Goal: Information Seeking & Learning: Check status

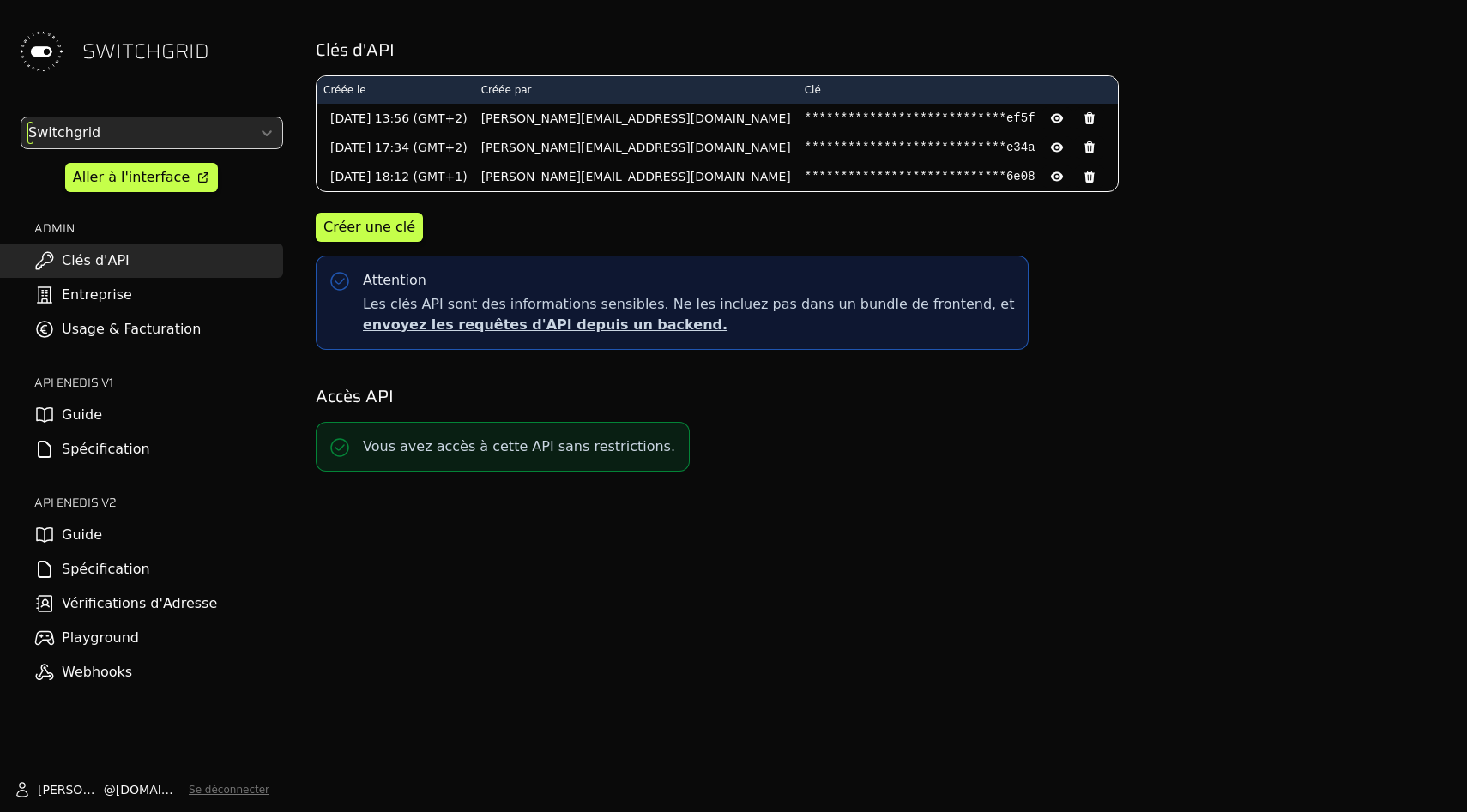
click at [185, 140] on div at bounding box center [133, 132] width 218 height 24
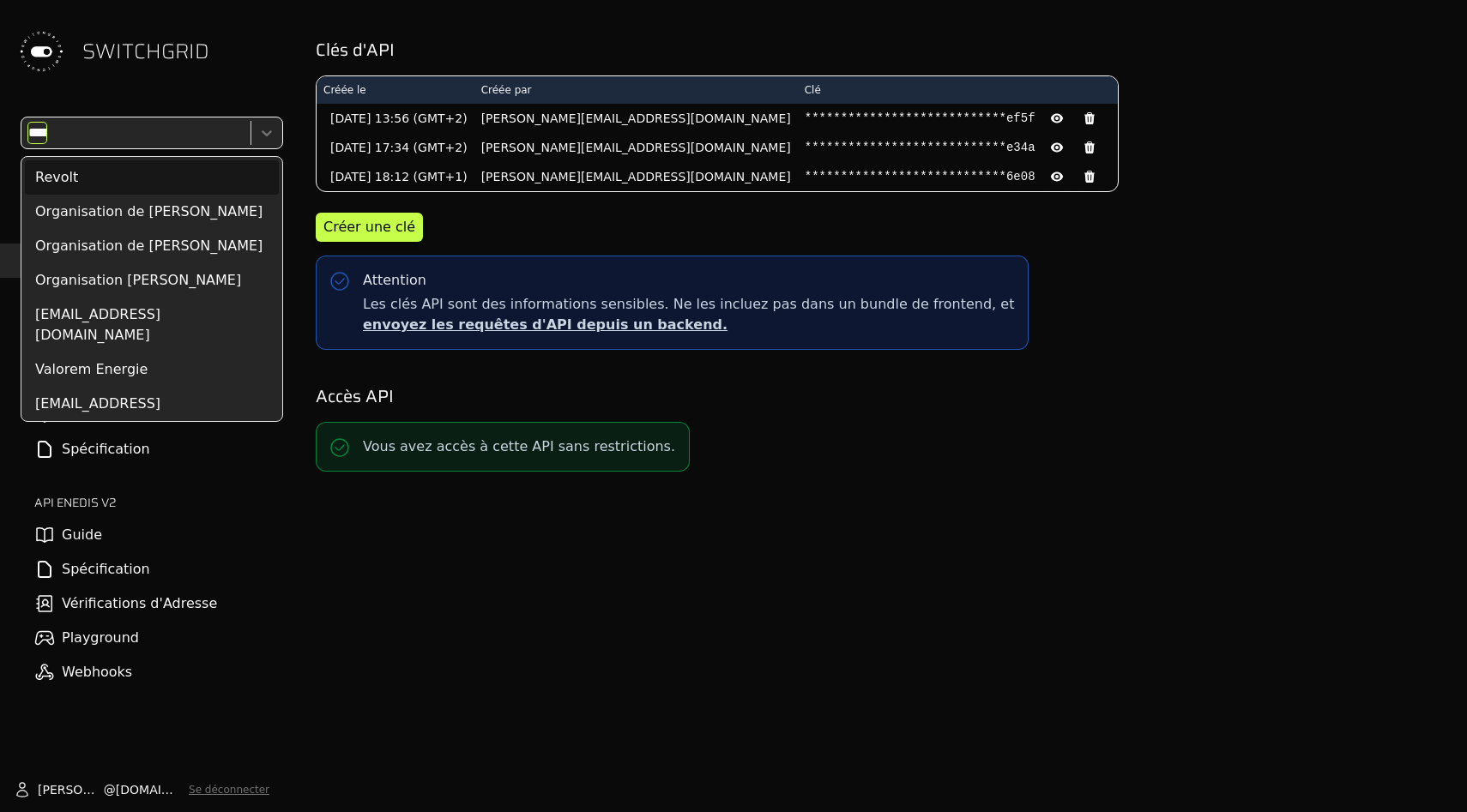
type input "*****"
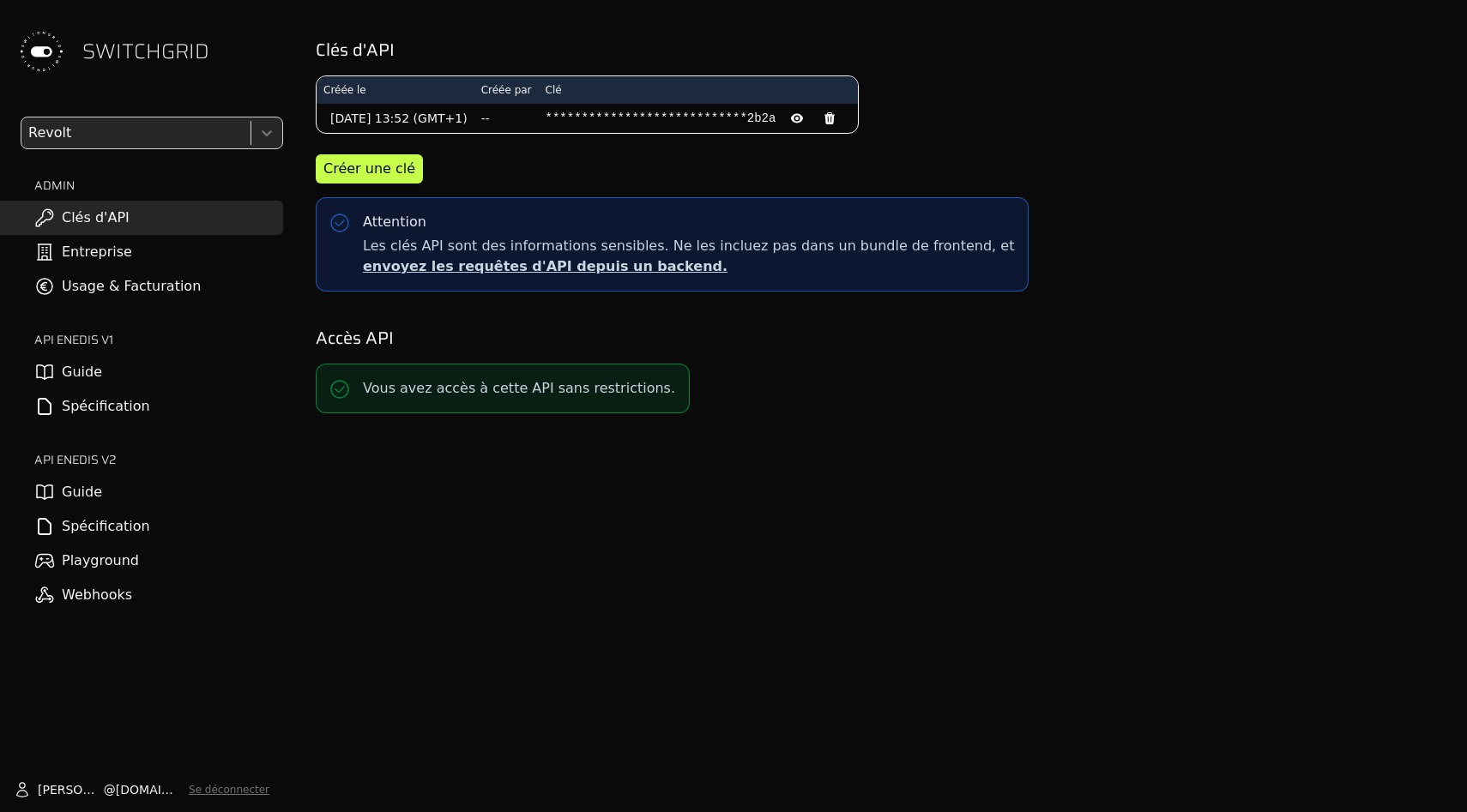
click at [159, 292] on link "Usage & Facturation" at bounding box center [141, 286] width 284 height 35
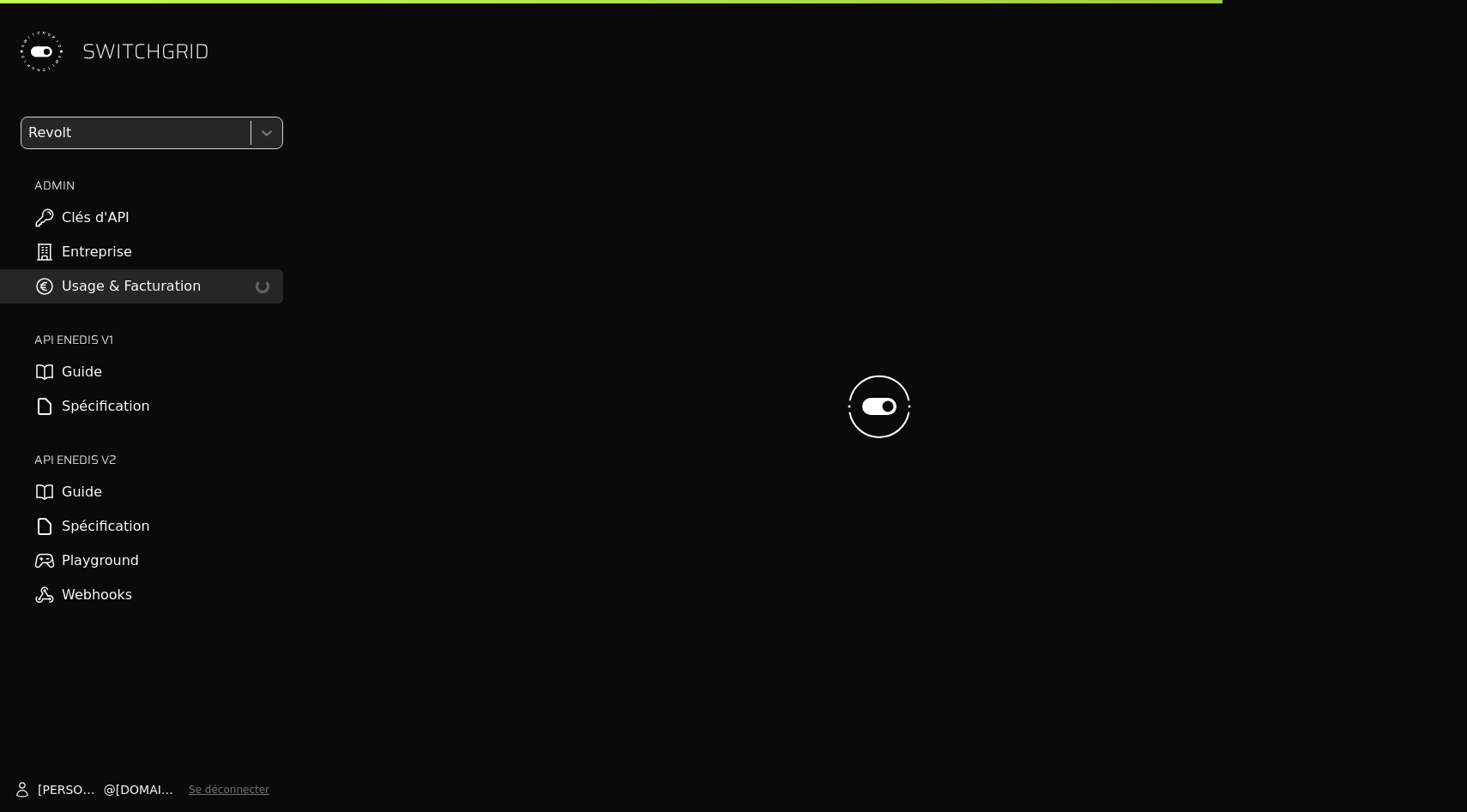
click at [165, 142] on div at bounding box center [133, 132] width 218 height 24
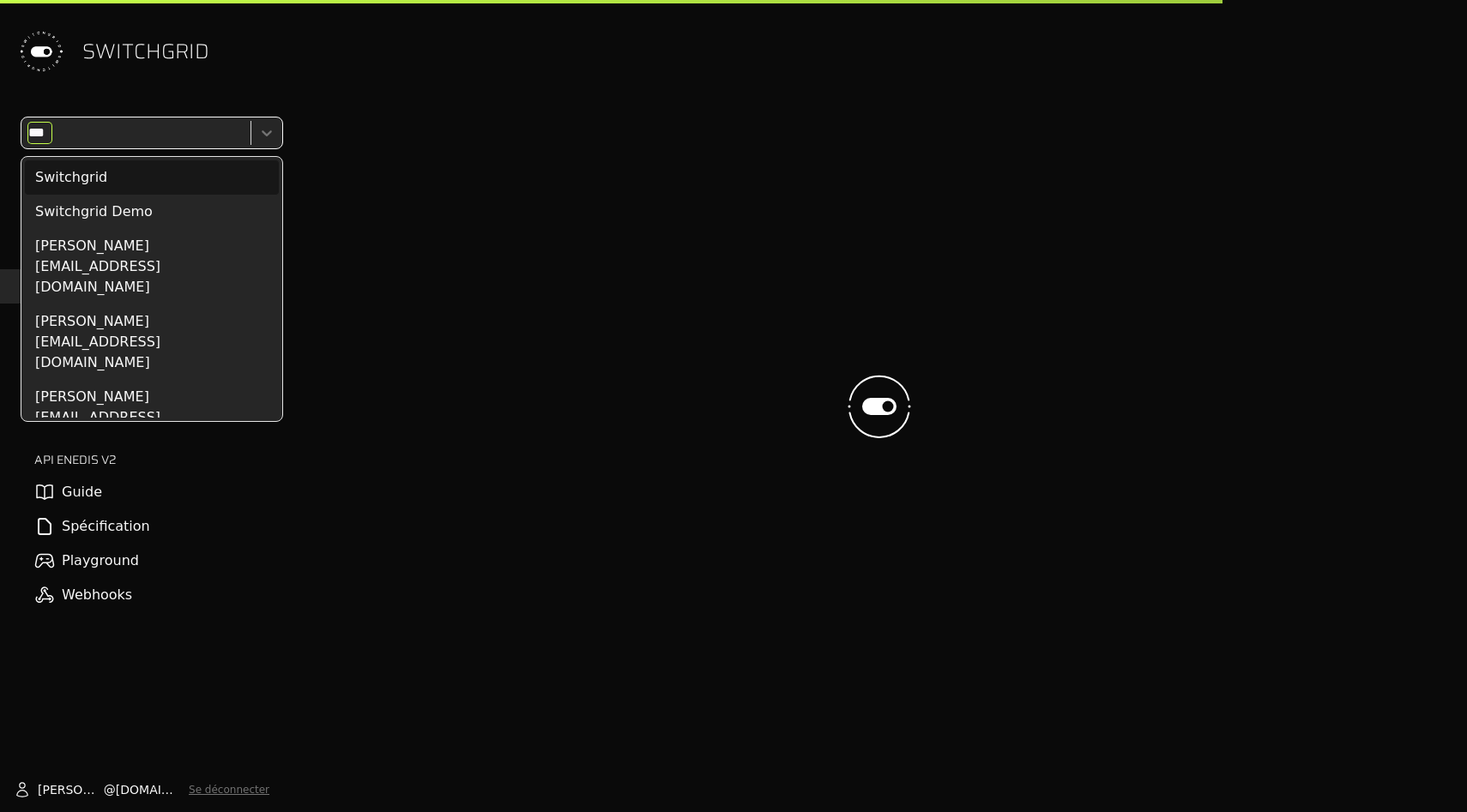
type input "****"
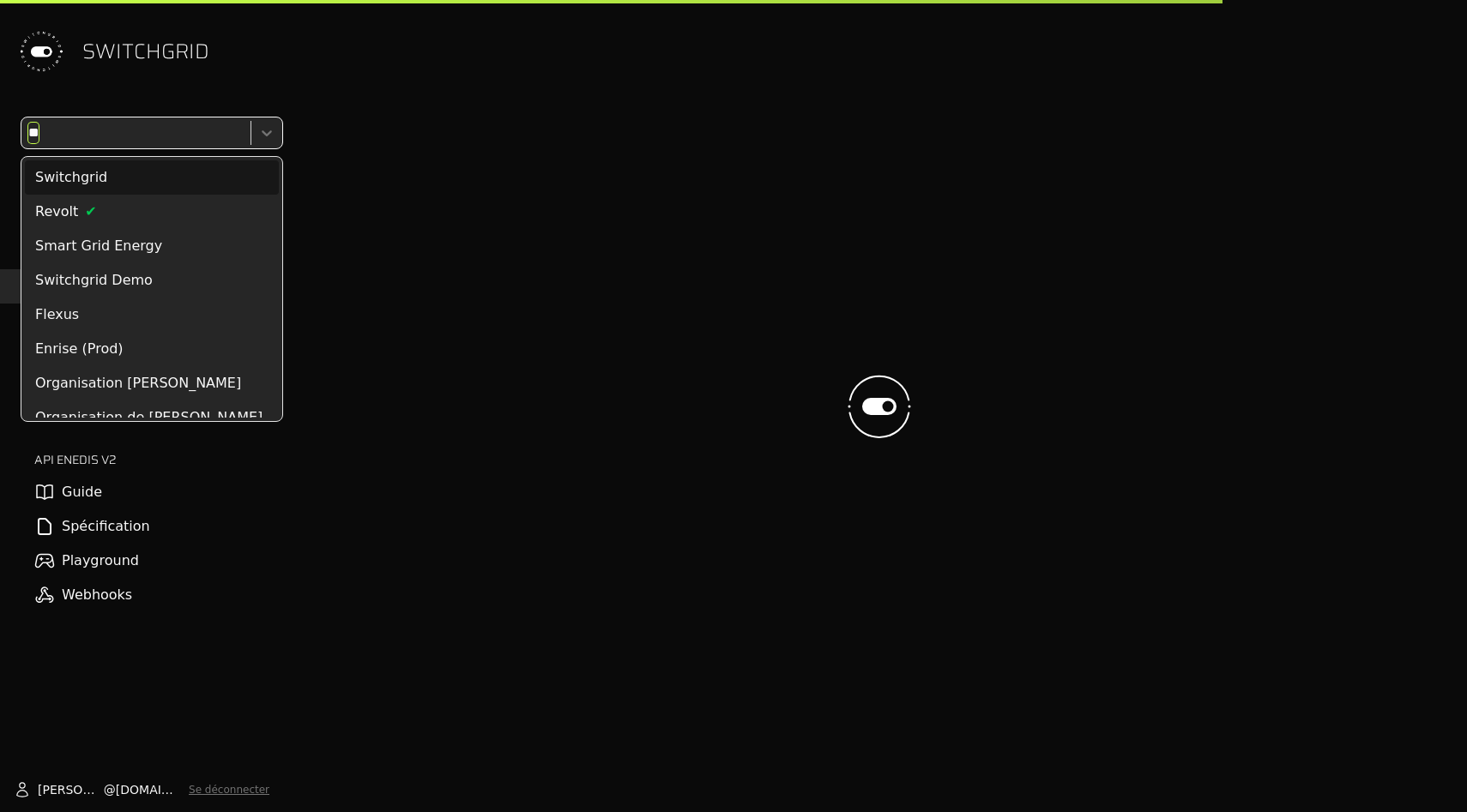
type input "***"
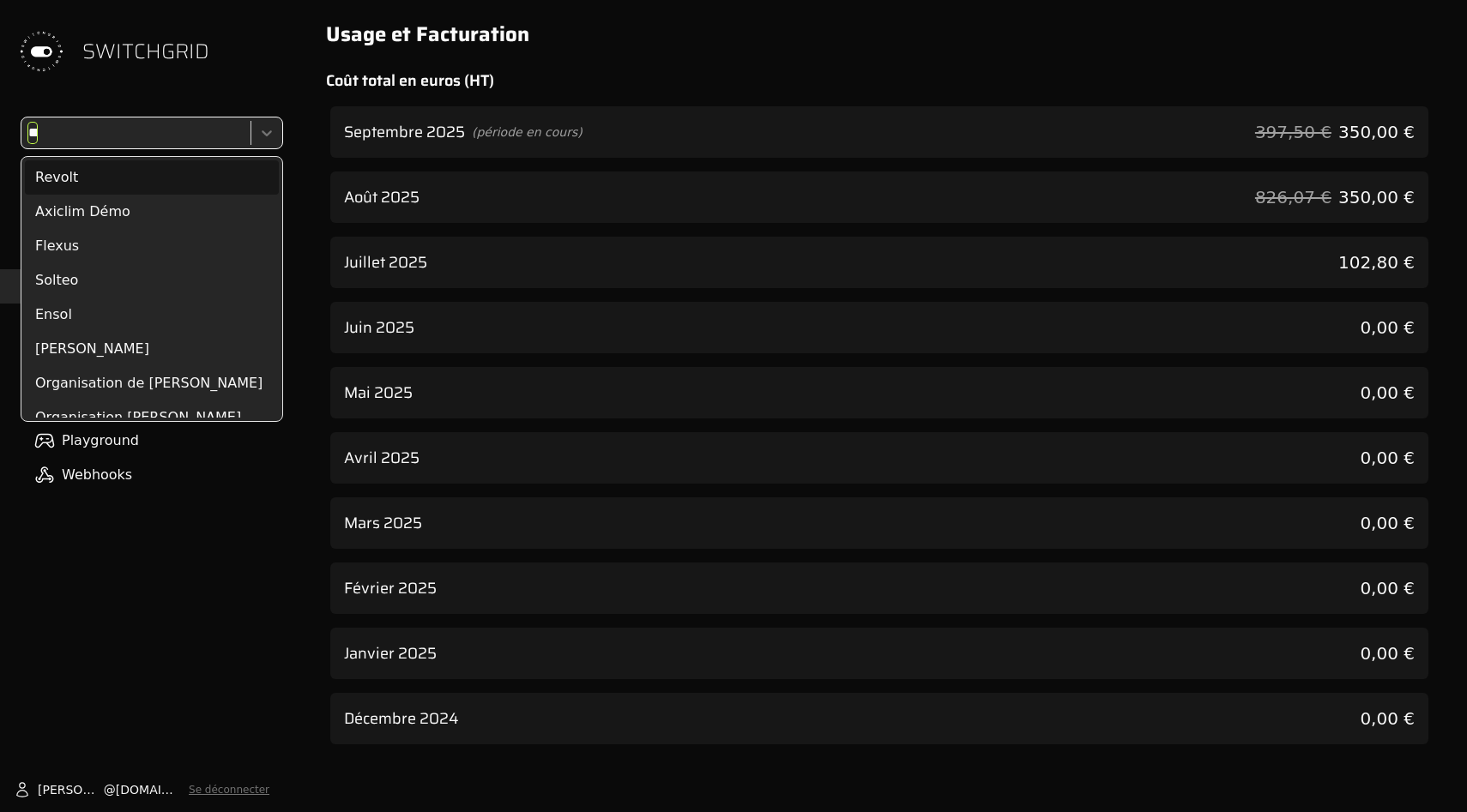
type input "***"
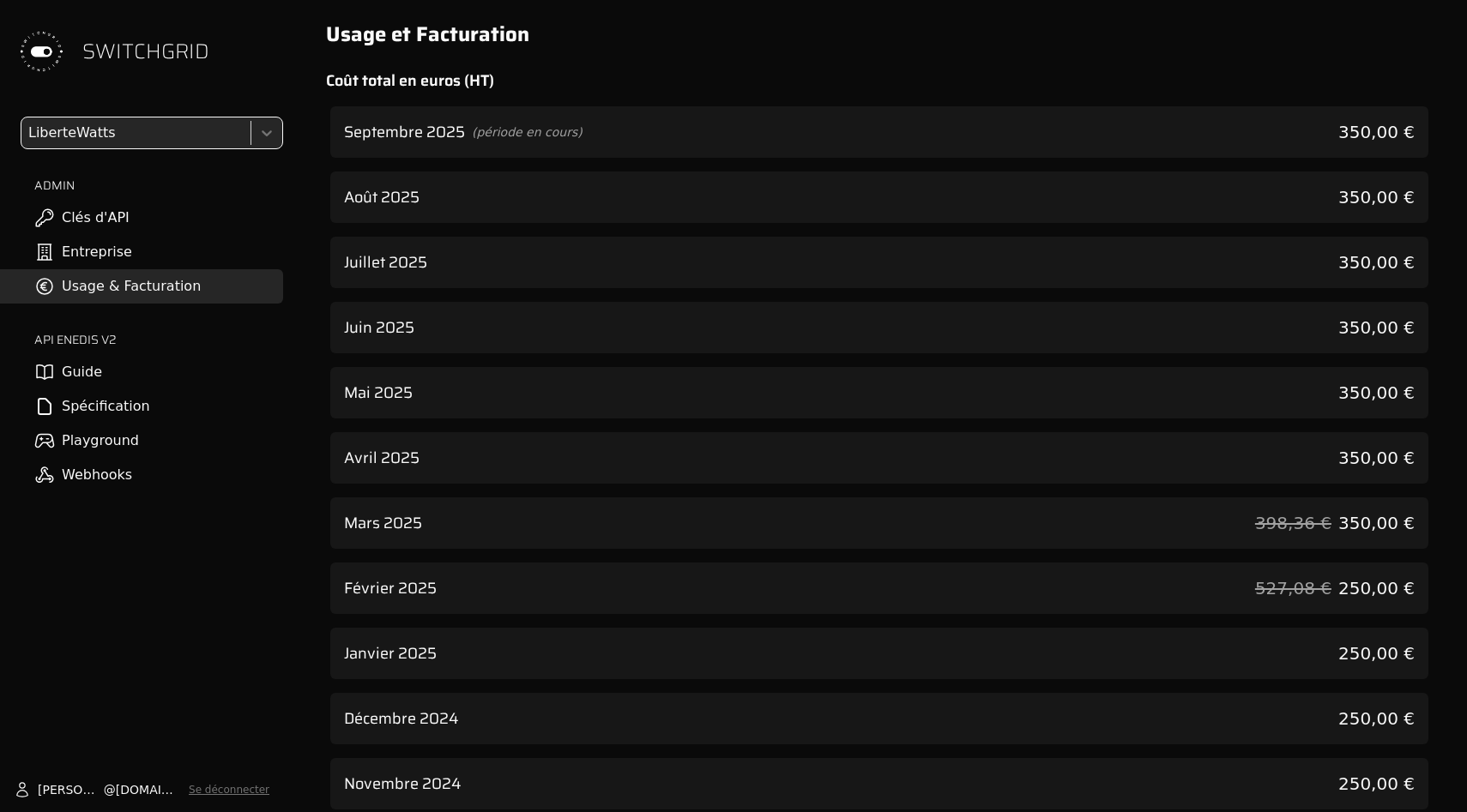
click at [930, 162] on div "Septembre 2025 (période en cours) 350,00 € Août 2025 350,00 € Juillet 2025 350,…" at bounding box center [878, 524] width 1098 height 834
drag, startPoint x: 933, startPoint y: 194, endPoint x: 933, endPoint y: 140, distance: 54.0
click at [933, 193] on div "Août 2025 350,00 €" at bounding box center [878, 198] width 1098 height 51
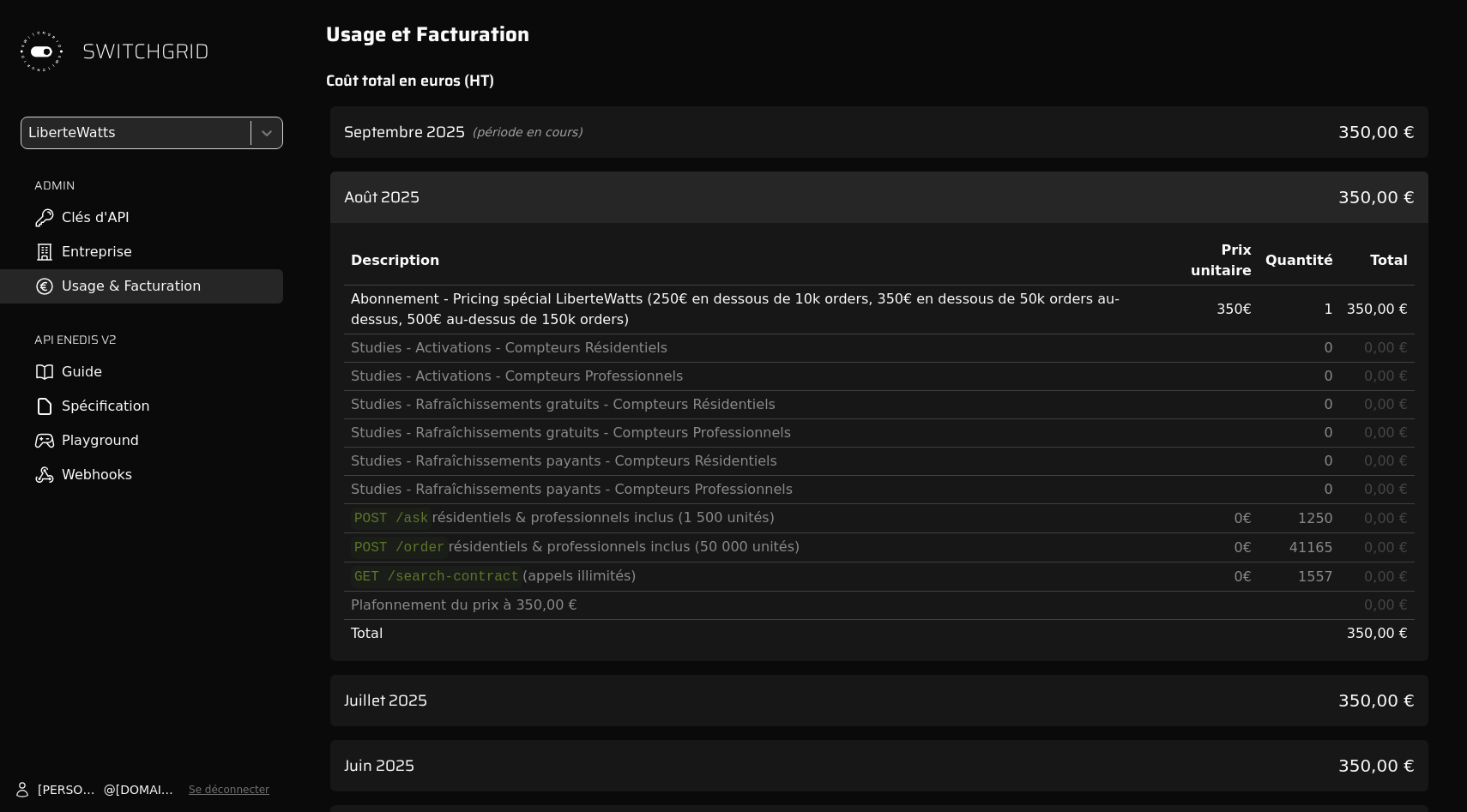
click at [933, 140] on div "Septembre 2025 (période en cours) 350,00 €" at bounding box center [878, 132] width 1098 height 51
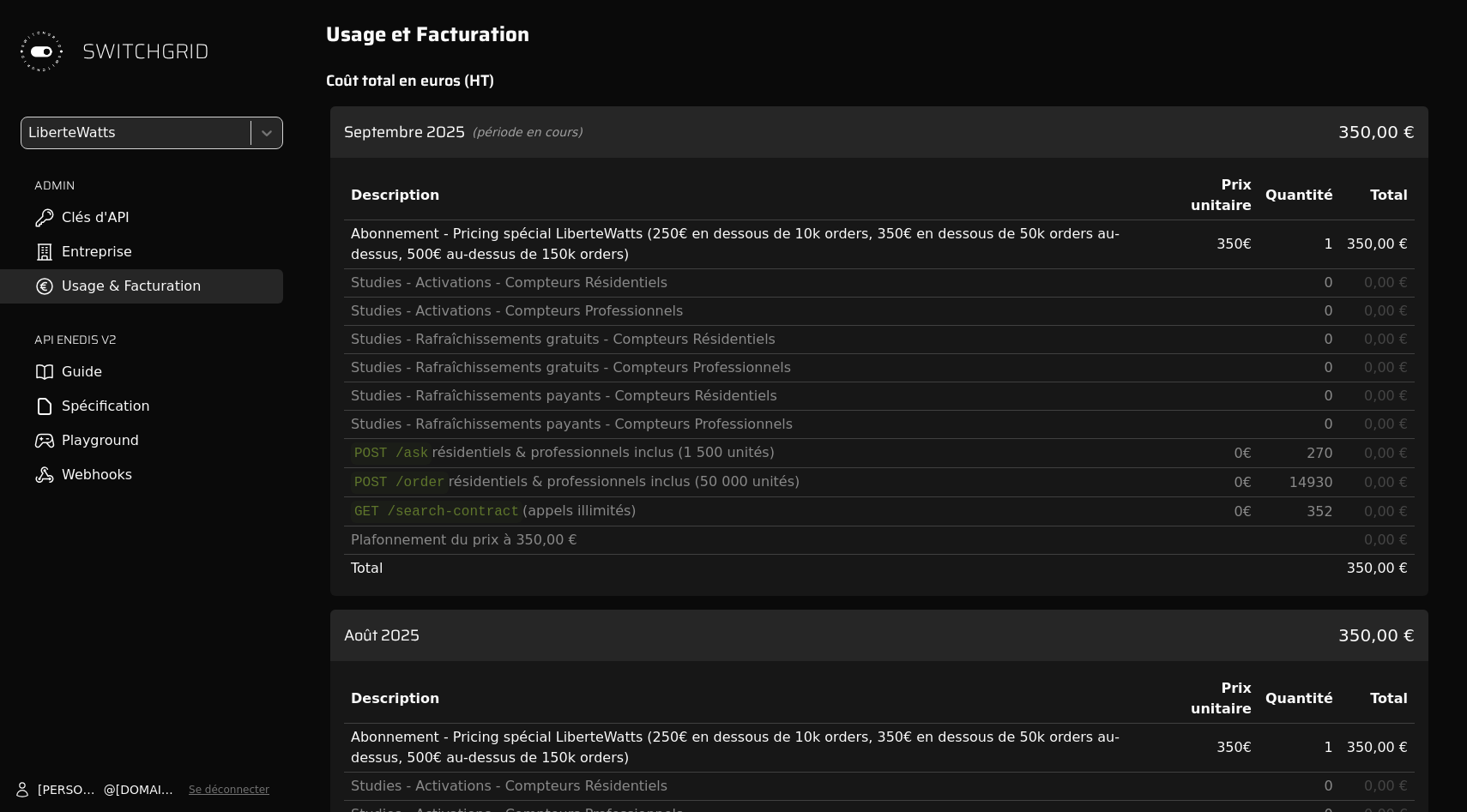
click at [933, 140] on div "Septembre 2025 (période en cours) 350,00 €" at bounding box center [878, 132] width 1098 height 51
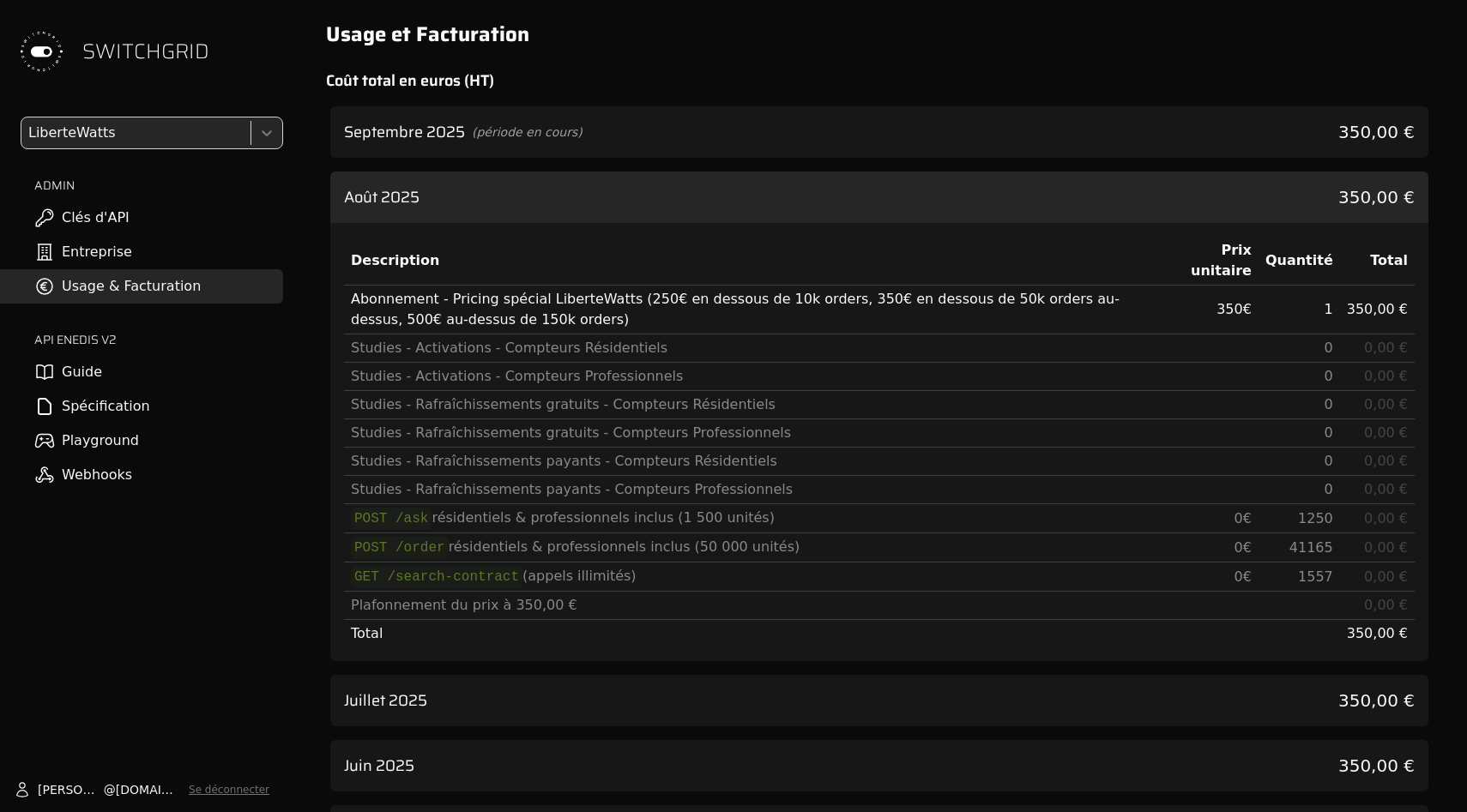
click at [933, 195] on div "Août 2025 350,00 €" at bounding box center [878, 198] width 1098 height 51
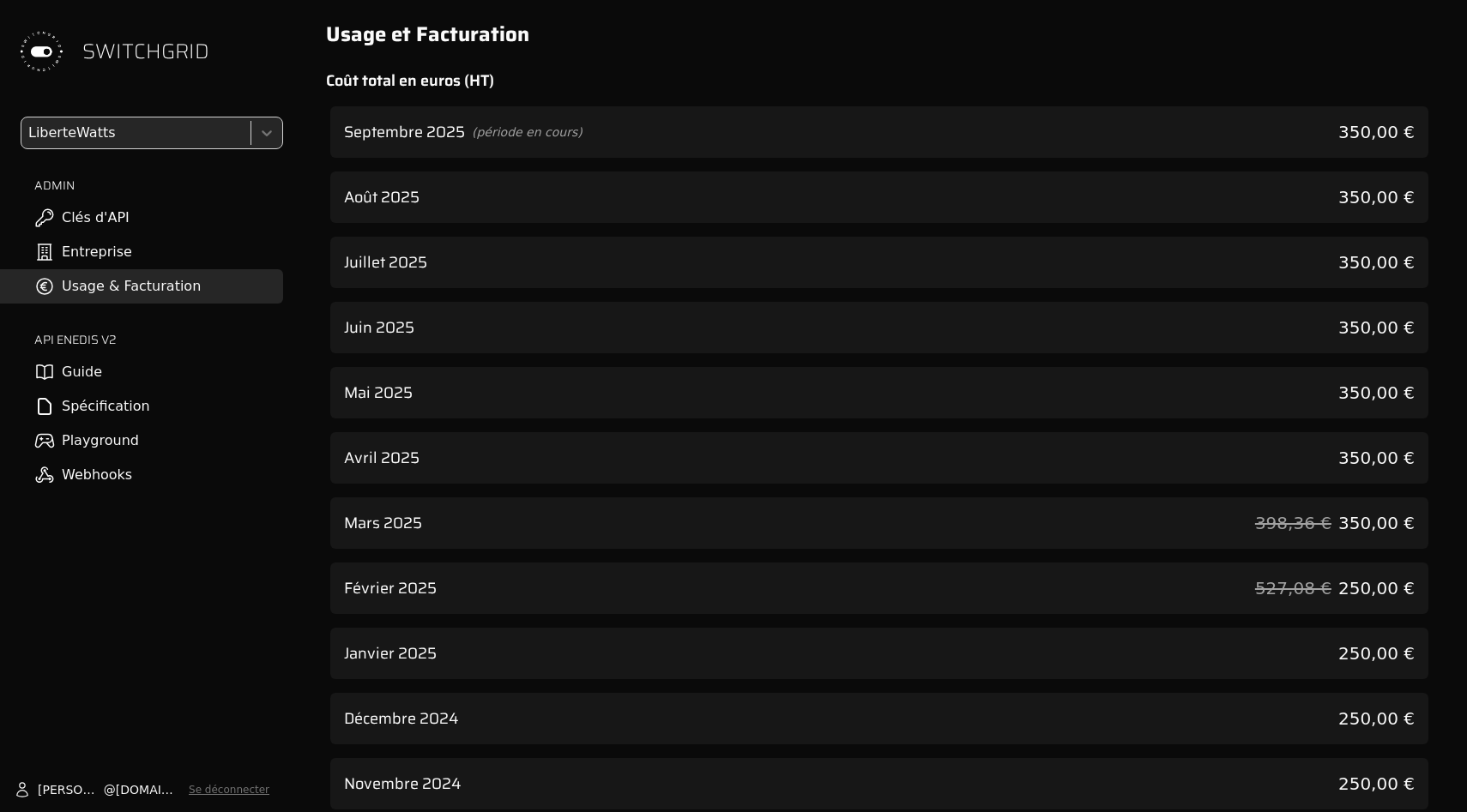
click at [933, 134] on div "Septembre 2025 (période en cours) 350,00 €" at bounding box center [878, 132] width 1098 height 51
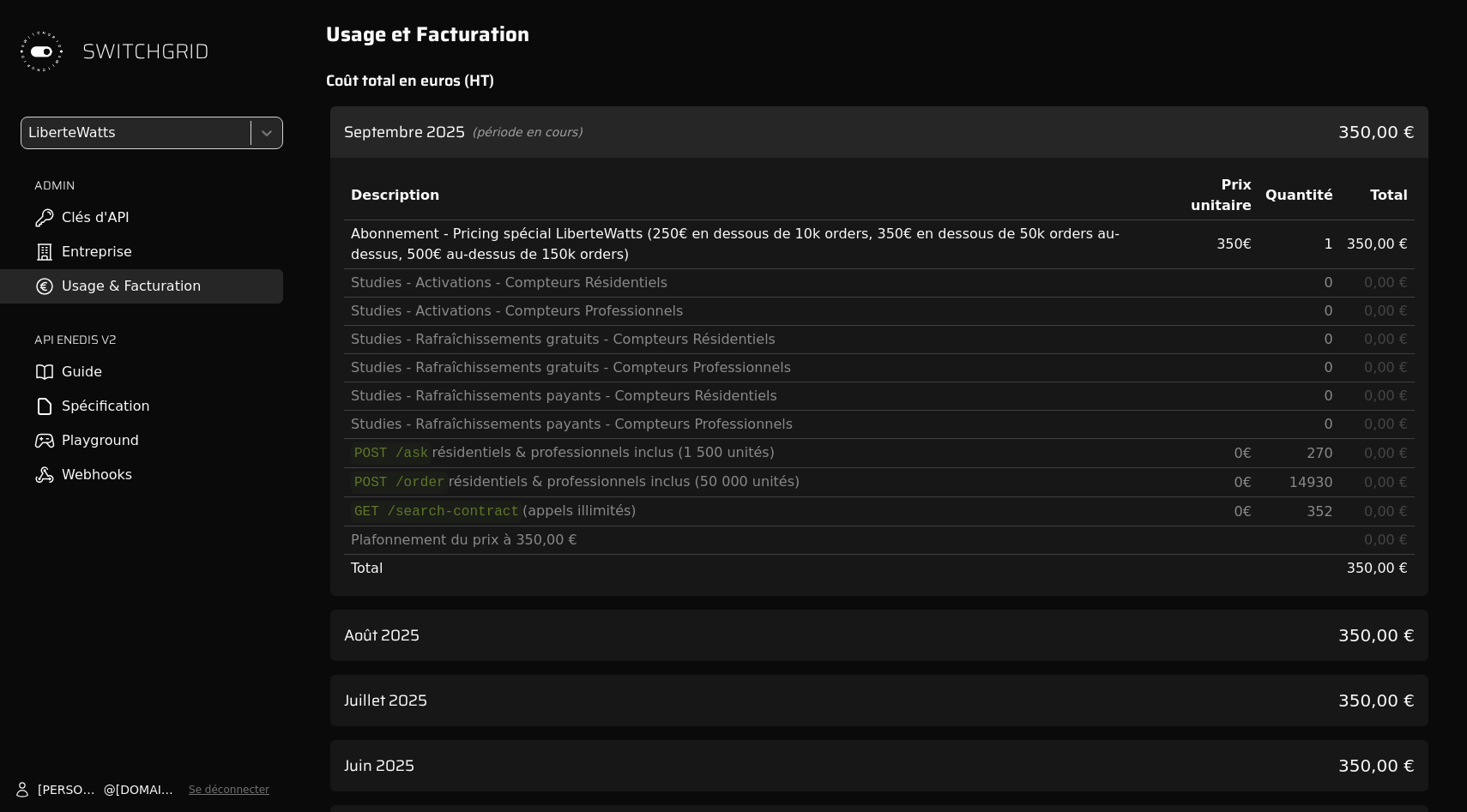
click at [1278, 626] on div "Août 2025 350,00 €" at bounding box center [878, 635] width 1098 height 51
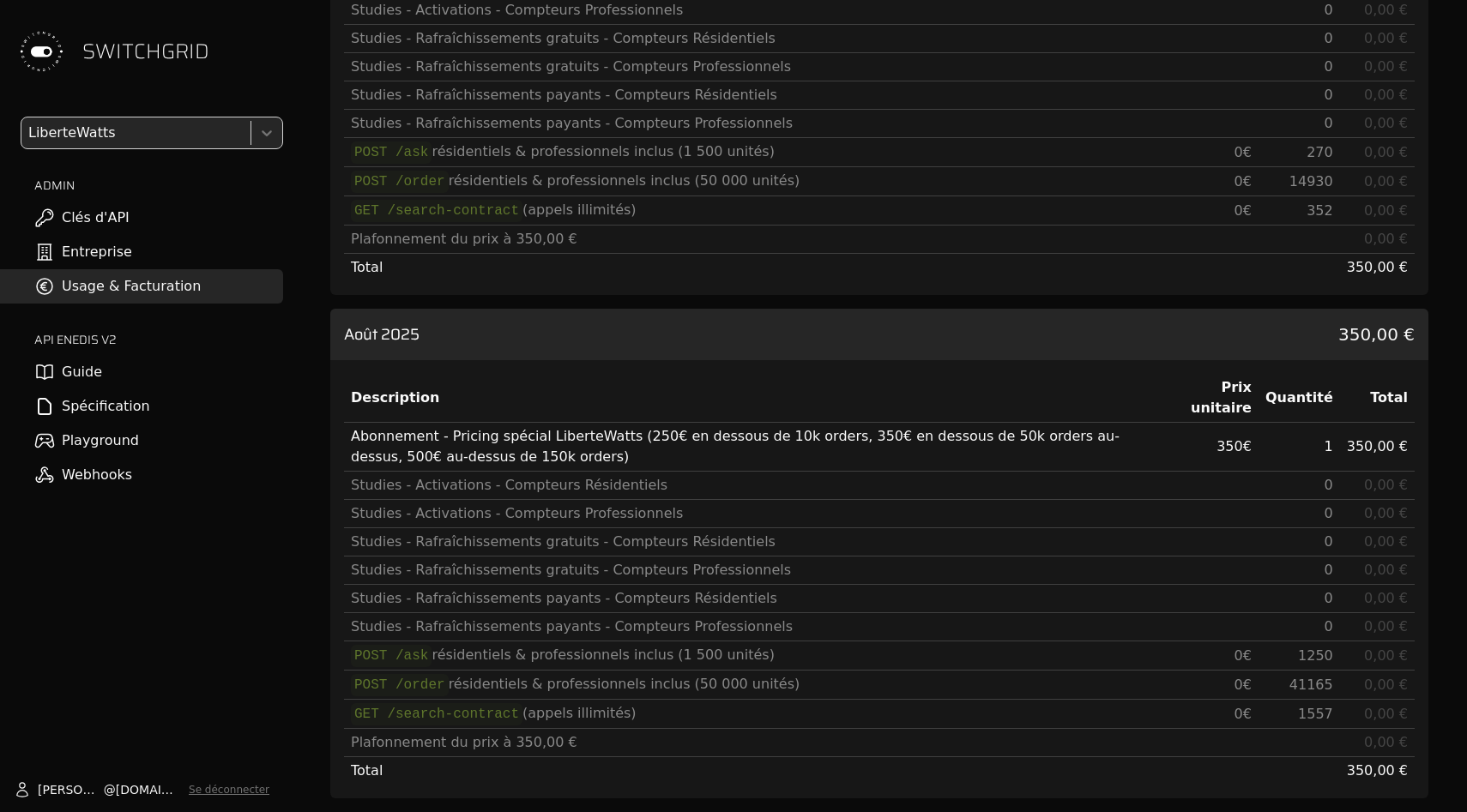
scroll to position [308, 0]
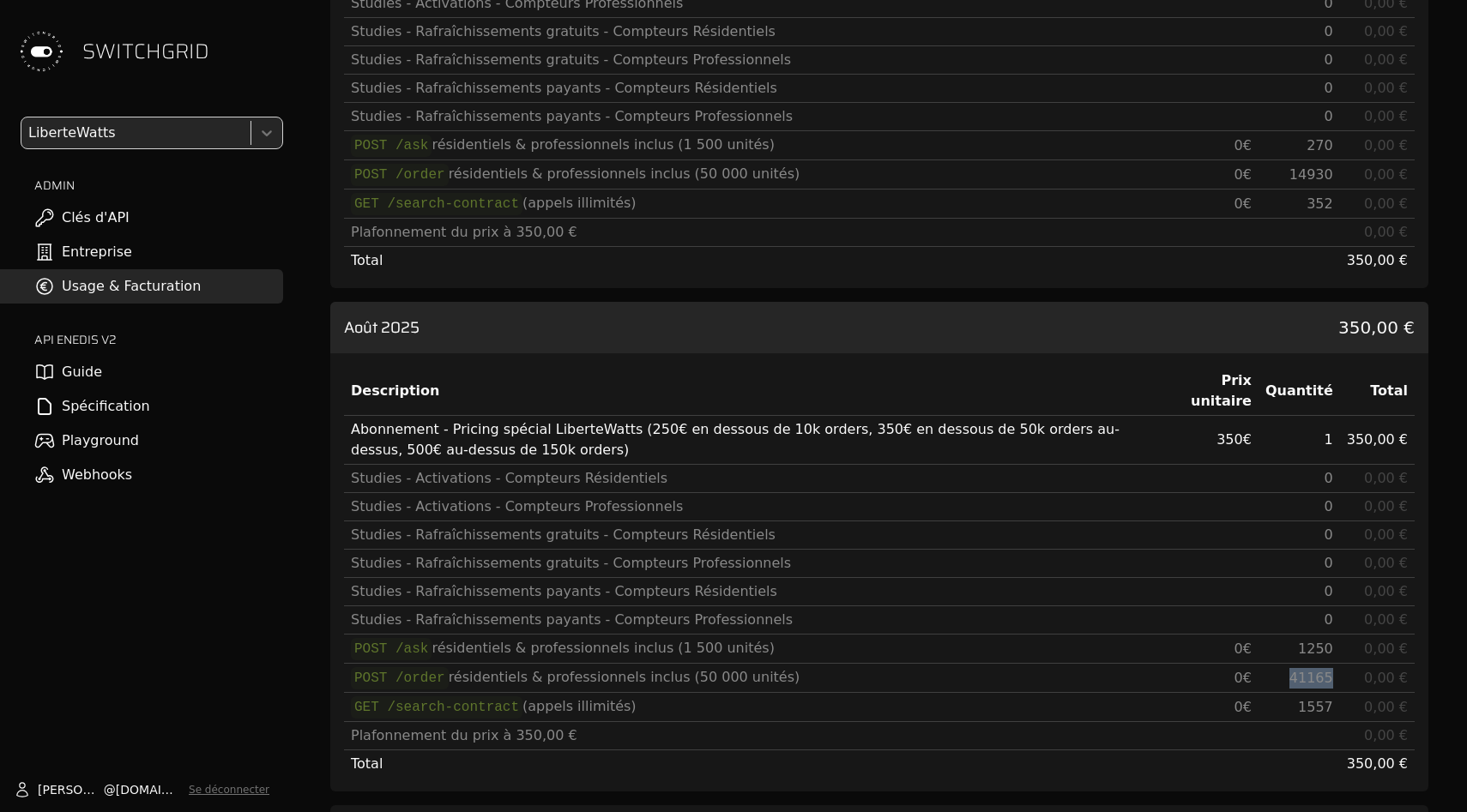
drag, startPoint x: 1304, startPoint y: 681, endPoint x: 1349, endPoint y: 693, distance: 46.6
click at [1351, 681] on tr "POST /order résidentiels & professionnels inclus (50 000 unités) 0 € 41165 0,00…" at bounding box center [879, 679] width 1071 height 30
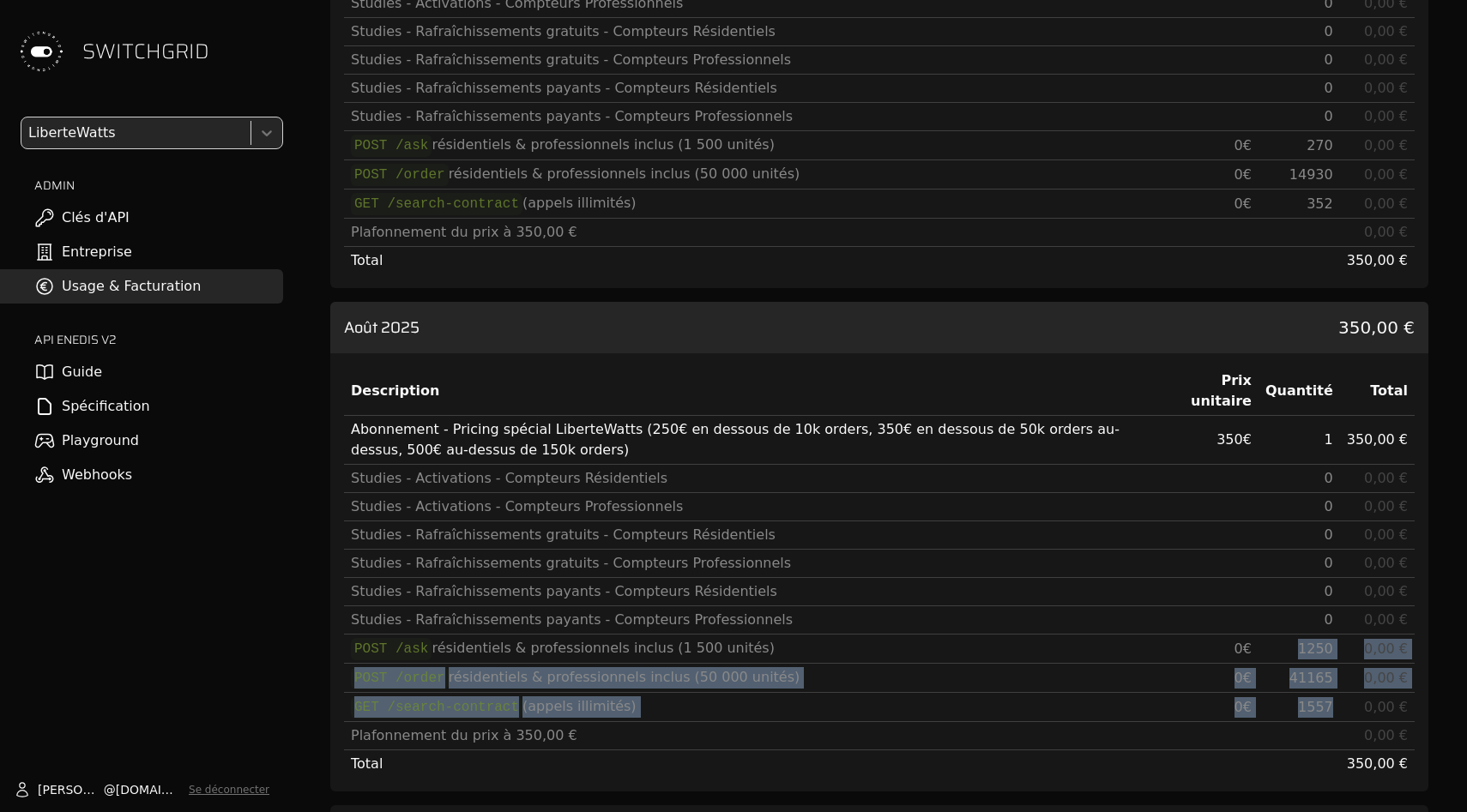
drag, startPoint x: 1348, startPoint y: 705, endPoint x: 1297, endPoint y: 643, distance: 80.3
click at [1297, 643] on tbody "Abonnement - Pricing spécial LiberteWatts (250€ en dessous de 10k orders, 350€ …" at bounding box center [879, 597] width 1071 height 363
click at [1297, 643] on td "1250" at bounding box center [1299, 649] width 81 height 30
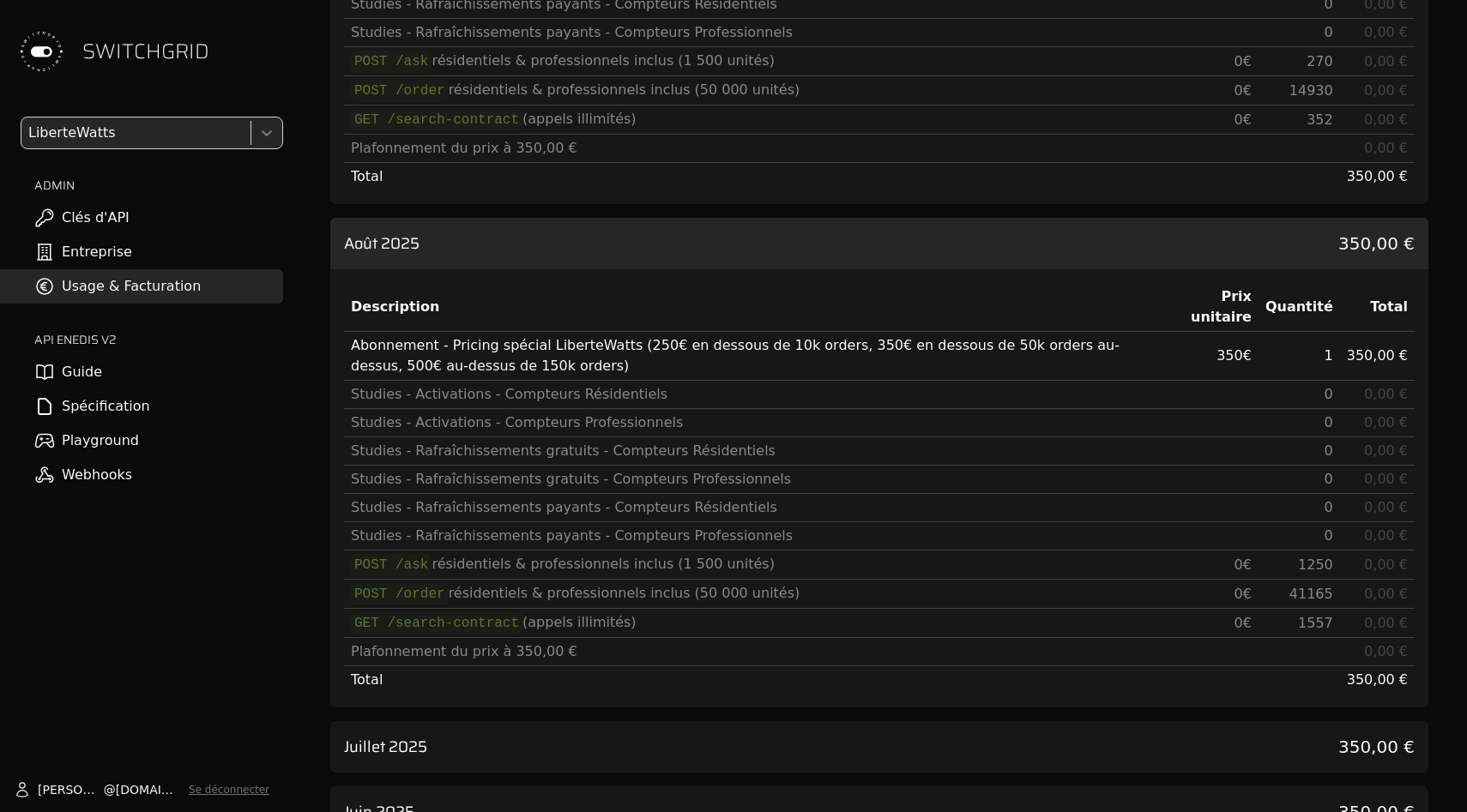
scroll to position [349, 0]
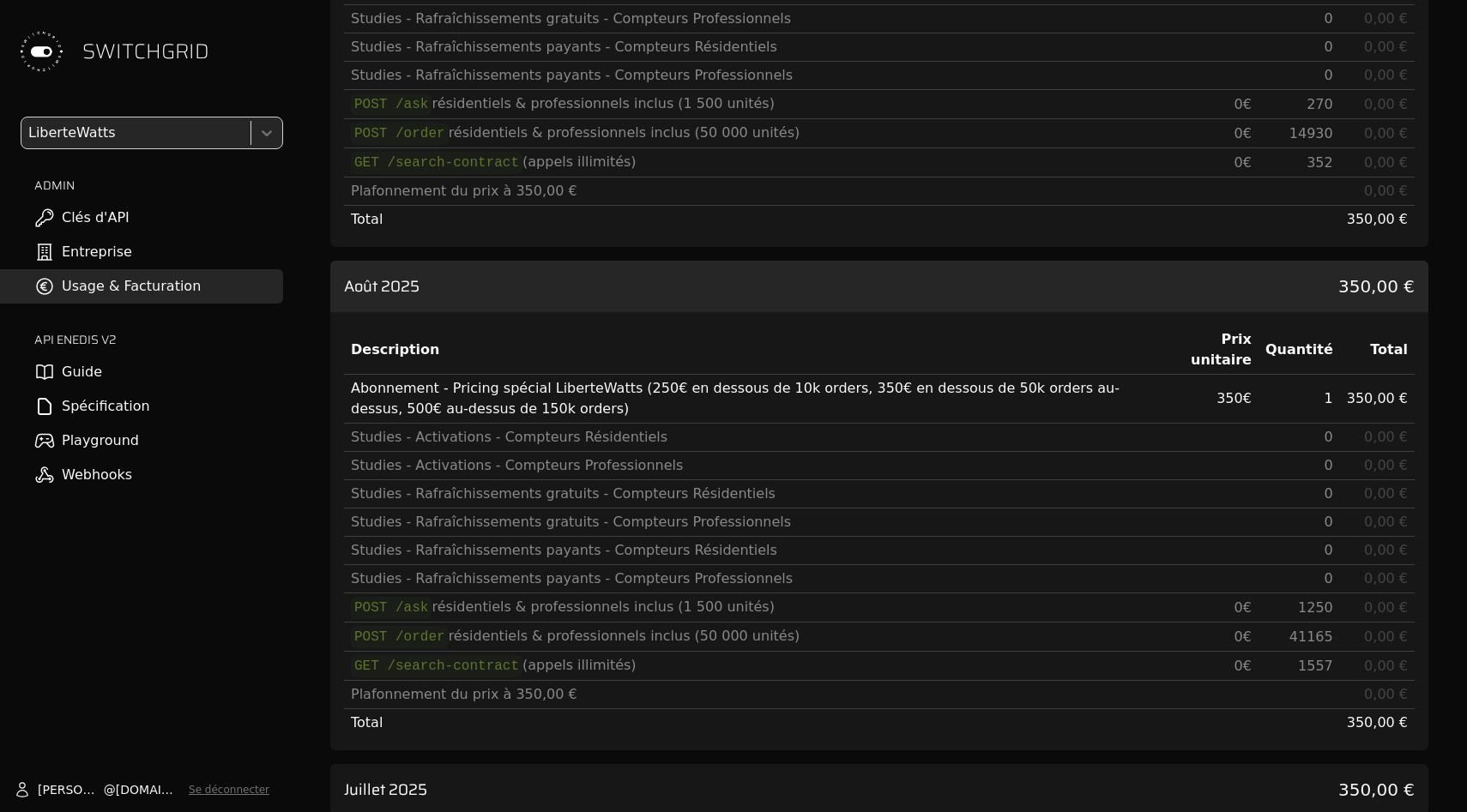
click at [1319, 636] on span "41165" at bounding box center [1311, 636] width 43 height 16
click at [1260, 265] on div "Août 2025 350,00 €" at bounding box center [878, 286] width 1098 height 51
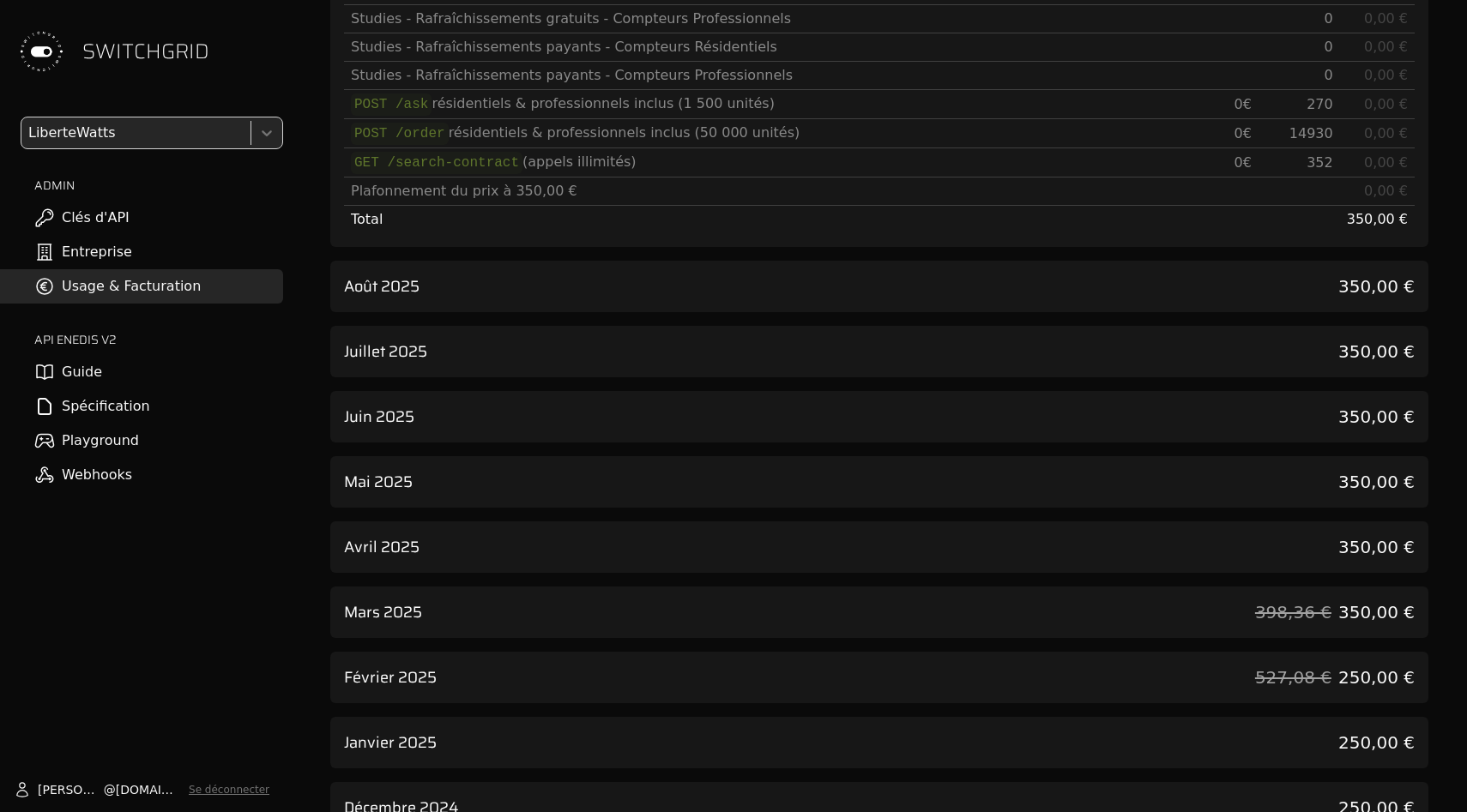
scroll to position [0, 0]
